Goal: Transaction & Acquisition: Download file/media

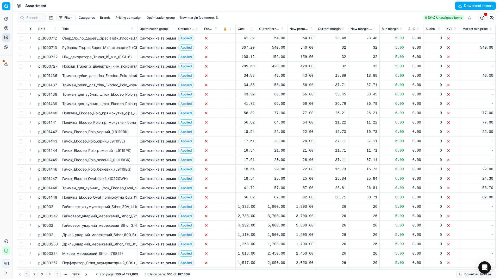
click at [465, 5] on button "Download report" at bounding box center [475, 6] width 41 height 8
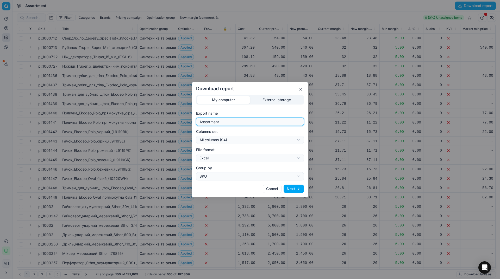
click at [274, 122] on input "Assortment" at bounding box center [249, 122] width 103 height 8
type input "Assortment [DATE] - 3"
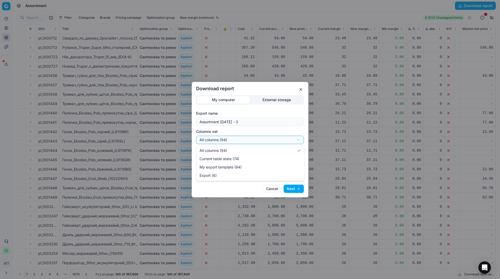
click at [267, 141] on div "Download report My computer External storage Export name Assortment [DATE] - 3 …" at bounding box center [250, 139] width 500 height 279
select select "table"
click at [294, 191] on button "Next" at bounding box center [293, 189] width 20 height 8
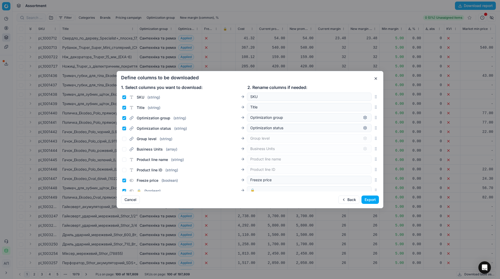
click at [373, 201] on button "Export" at bounding box center [369, 200] width 17 height 8
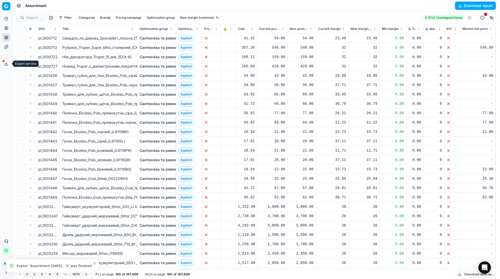
click at [6, 62] on icon at bounding box center [6, 64] width 4 height 4
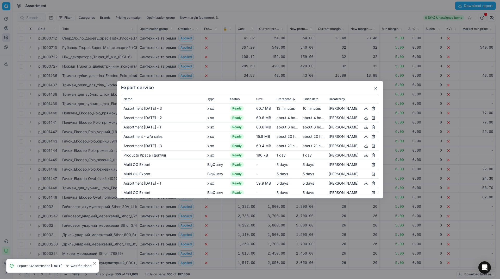
click at [363, 110] on button "button" at bounding box center [366, 108] width 6 height 6
click at [375, 91] on button "button" at bounding box center [375, 88] width 6 height 6
